Goal: Task Accomplishment & Management: Manage account settings

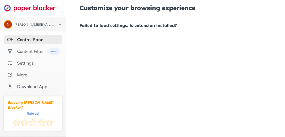
click at [29, 40] on div "Control Panel" at bounding box center [30, 39] width 27 height 5
click at [25, 61] on div "Settings" at bounding box center [25, 62] width 17 height 5
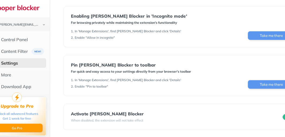
scroll to position [94, 0]
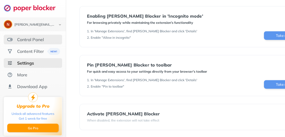
click at [12, 37] on img at bounding box center [9, 39] width 5 height 5
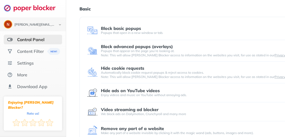
scroll to position [5, 0]
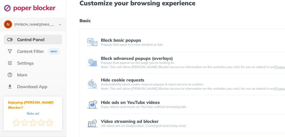
click at [93, 41] on img at bounding box center [92, 42] width 11 height 11
click at [109, 41] on div "Block basic popups" at bounding box center [121, 40] width 40 height 5
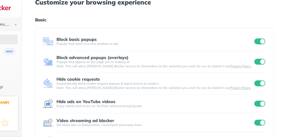
scroll to position [0, 44]
